Goal: Task Accomplishment & Management: Manage account settings

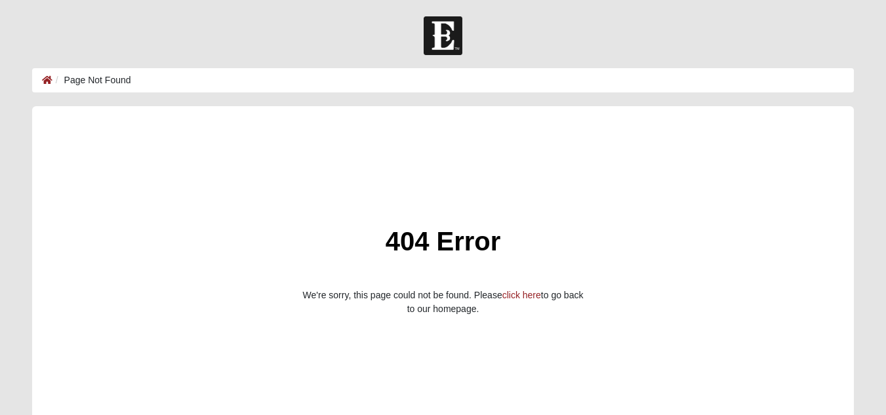
click at [39, 79] on ol "Page Not Found" at bounding box center [442, 80] width 821 height 24
click at [46, 81] on icon at bounding box center [47, 79] width 10 height 9
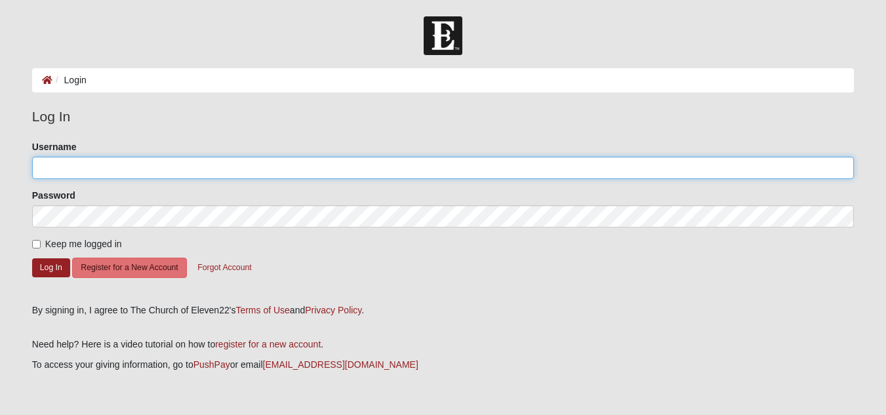
click at [81, 167] on input "Username" at bounding box center [442, 168] width 821 height 22
type input "scottieforrest"
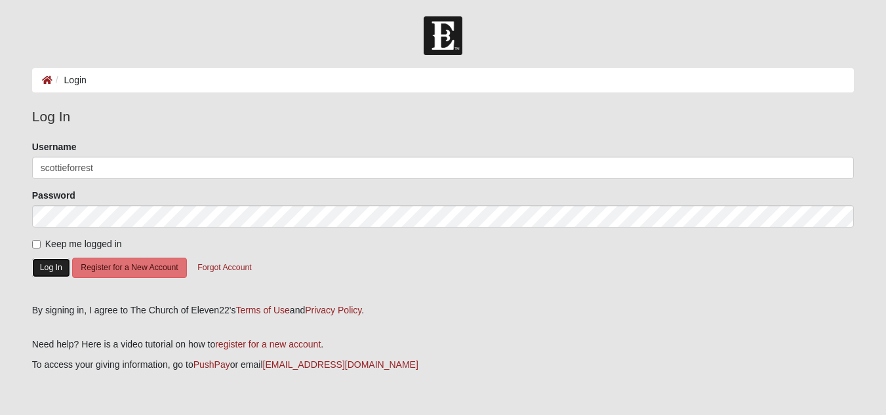
click at [45, 271] on button "Log In" at bounding box center [51, 267] width 38 height 19
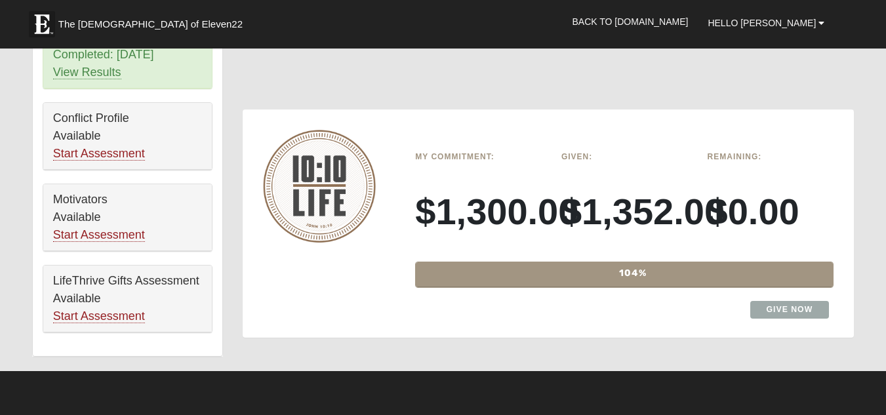
scroll to position [852, 0]
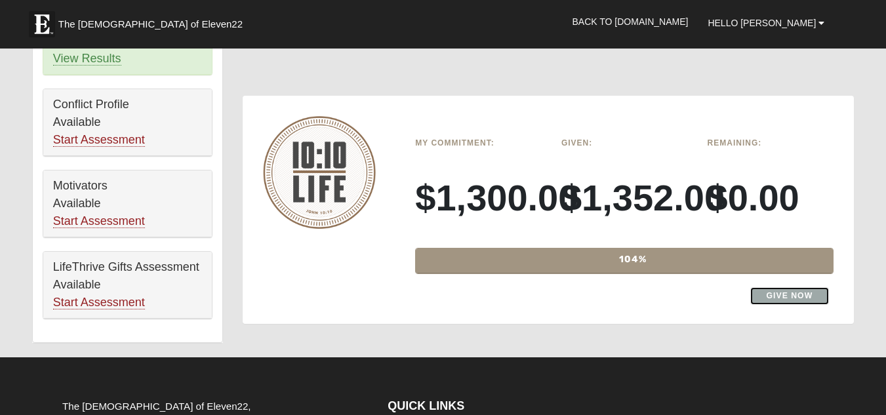
click at [777, 294] on link "Give Now" at bounding box center [789, 296] width 79 height 18
